Goal: Task Accomplishment & Management: Manage account settings

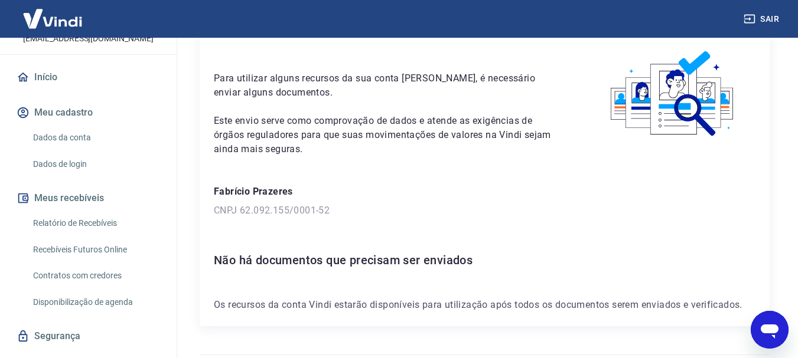
scroll to position [110, 0]
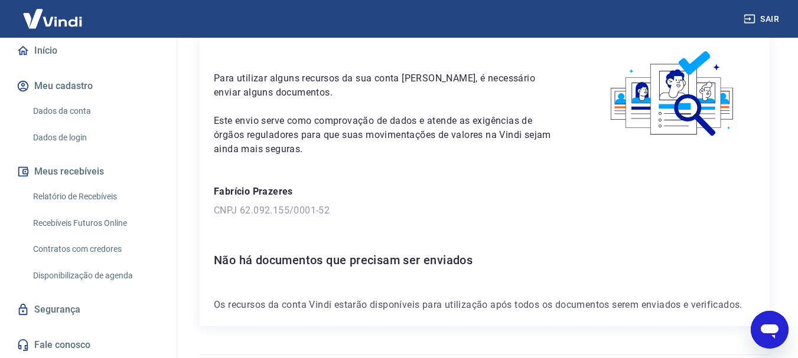
click at [101, 196] on link "Relatório de Recebíveis" at bounding box center [95, 197] width 134 height 24
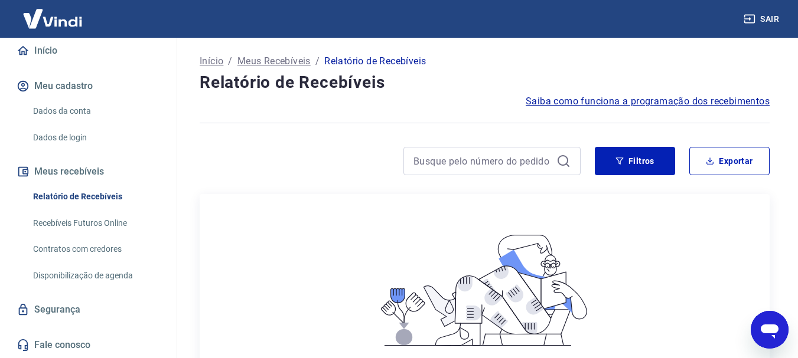
click at [746, 100] on span "Saiba como funciona a programação dos recebimentos" at bounding box center [647, 101] width 244 height 14
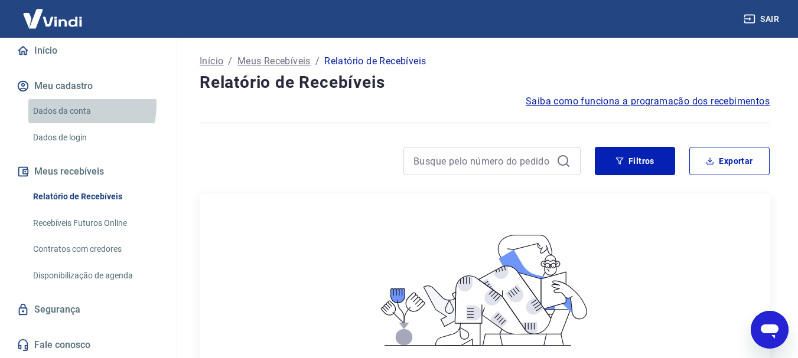
click at [81, 106] on link "Dados da conta" at bounding box center [95, 111] width 134 height 24
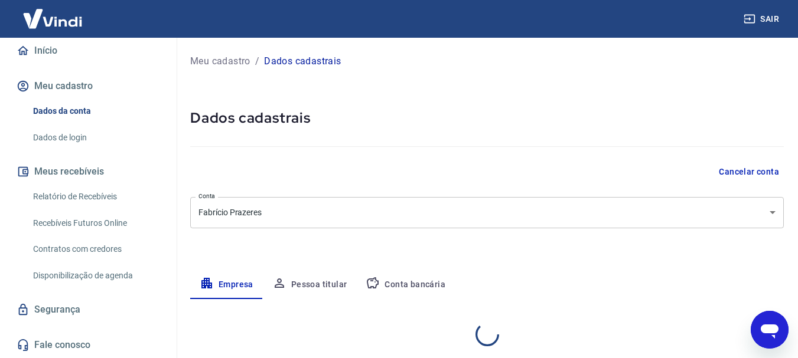
select select "SC"
select select "business"
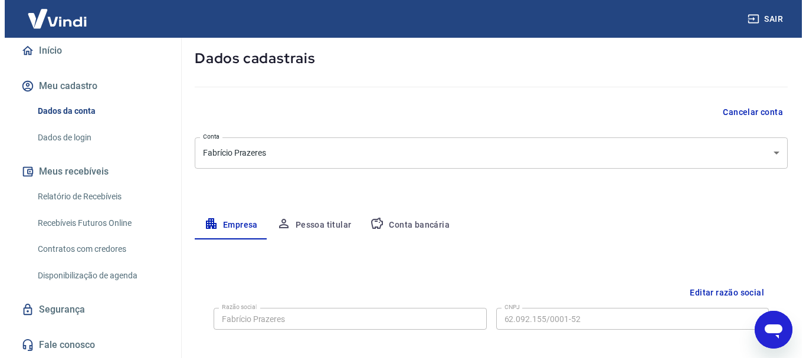
scroll to position [31, 0]
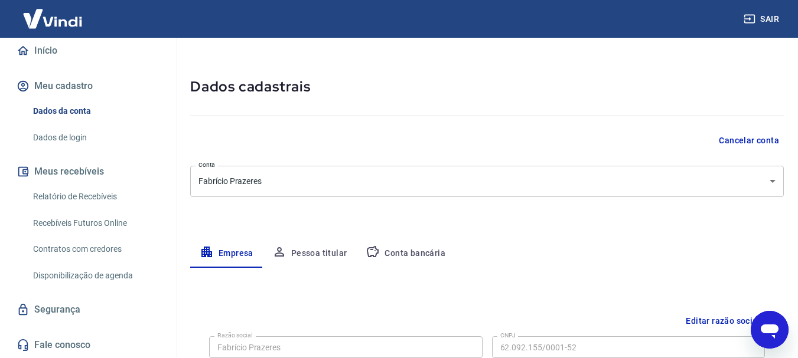
click at [41, 48] on link "Início" at bounding box center [88, 51] width 148 height 26
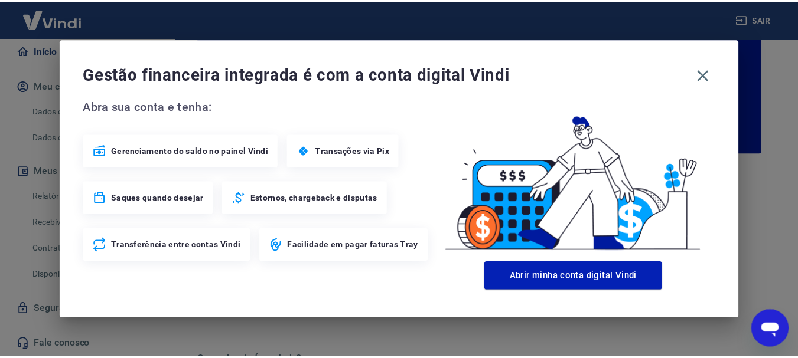
scroll to position [119, 0]
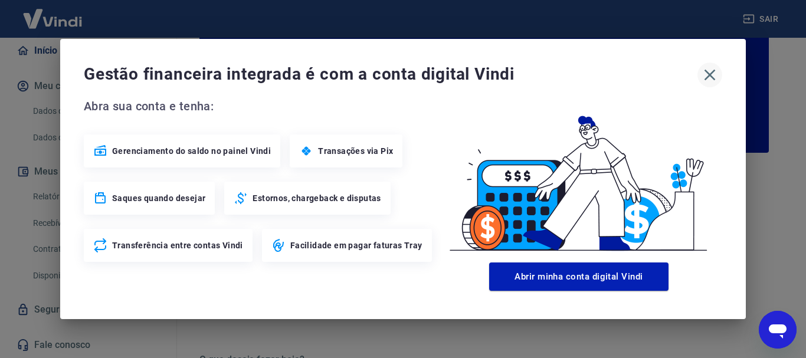
click at [707, 73] on icon "button" at bounding box center [710, 75] width 11 height 11
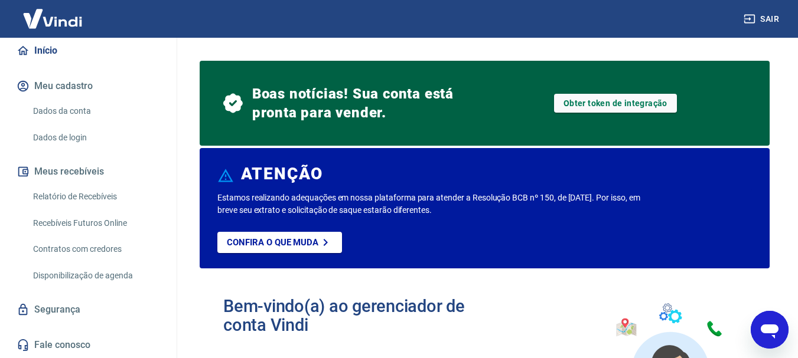
scroll to position [0, 0]
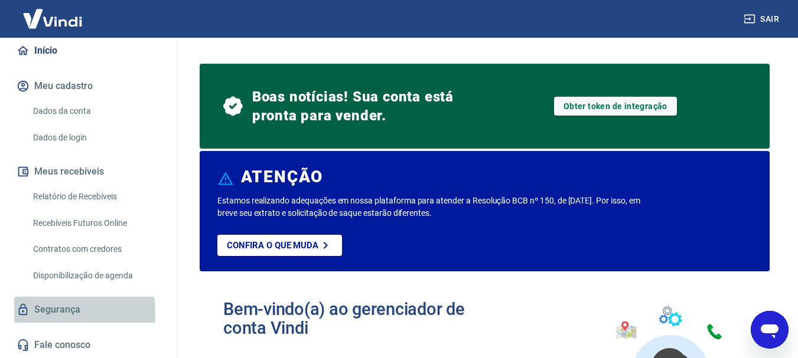
click at [44, 314] on link "Segurança" at bounding box center [88, 310] width 148 height 26
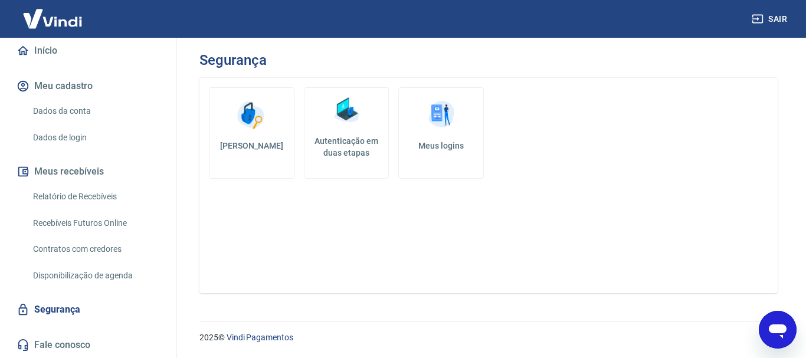
click at [37, 53] on link "Início" at bounding box center [88, 51] width 148 height 26
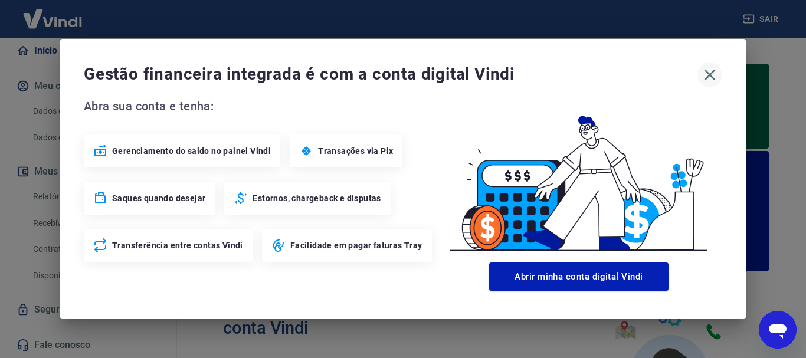
click at [705, 74] on icon "button" at bounding box center [710, 75] width 19 height 19
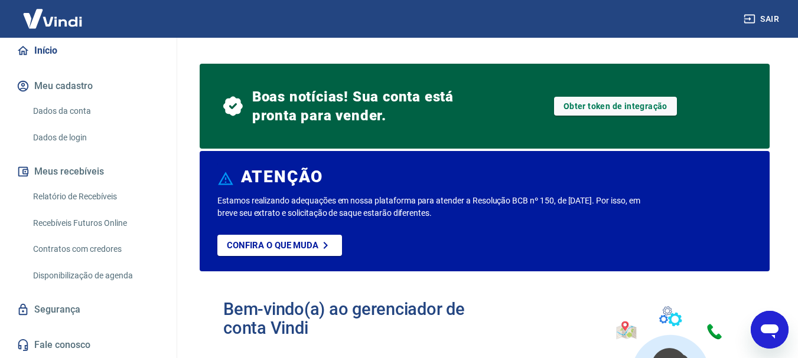
click at [51, 18] on img at bounding box center [52, 19] width 77 height 36
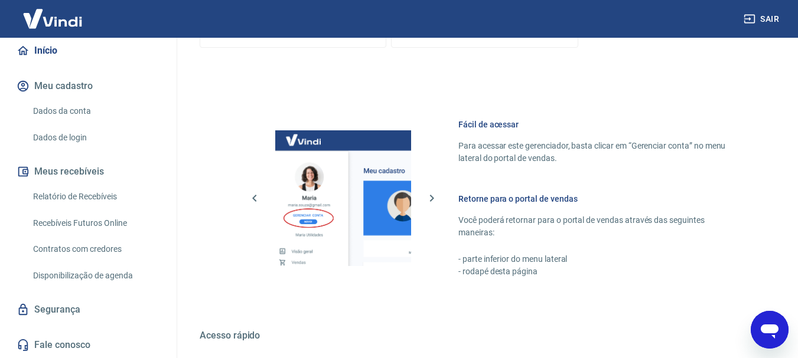
scroll to position [820, 0]
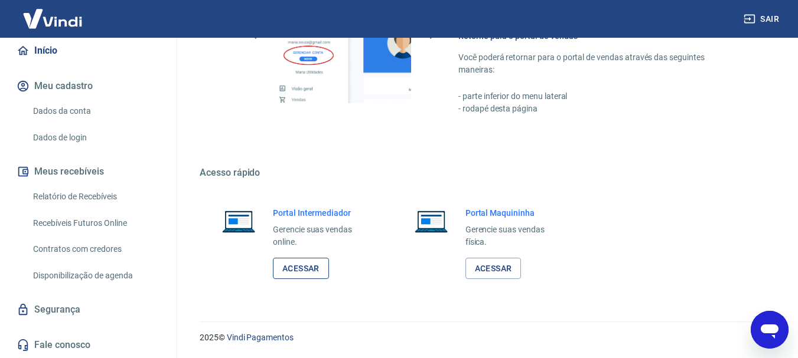
click at [300, 271] on link "Acessar" at bounding box center [301, 269] width 56 height 22
